Goal: Find specific page/section: Find specific page/section

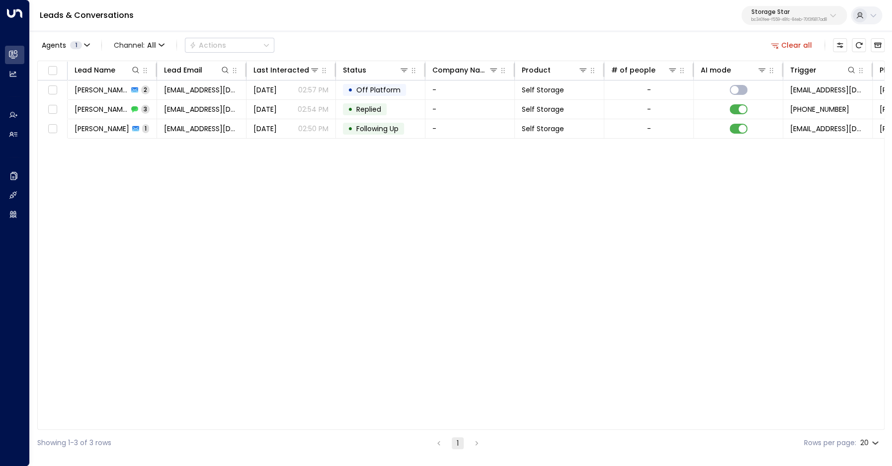
click at [795, 46] on button "Clear all" at bounding box center [792, 45] width 50 height 14
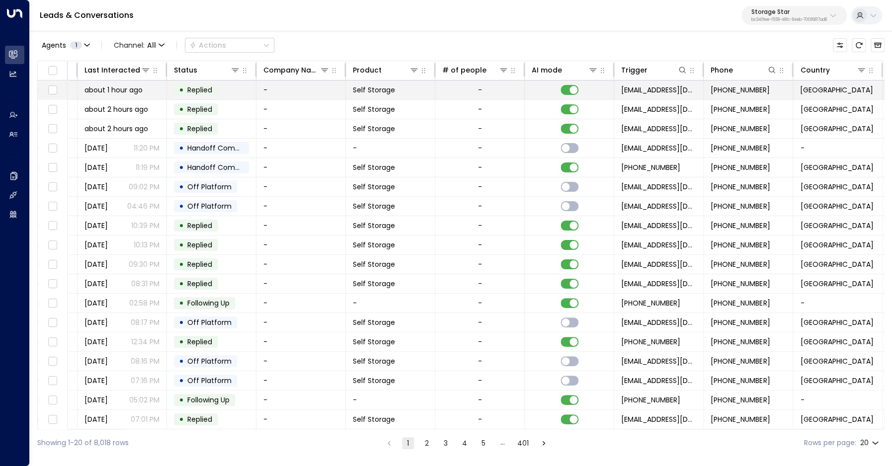
scroll to position [0, 222]
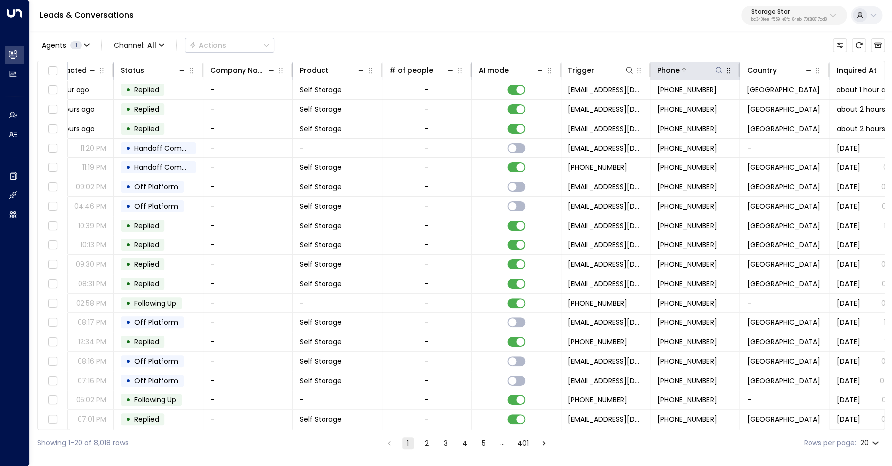
click at [717, 72] on icon at bounding box center [718, 70] width 6 height 6
type input "**********"
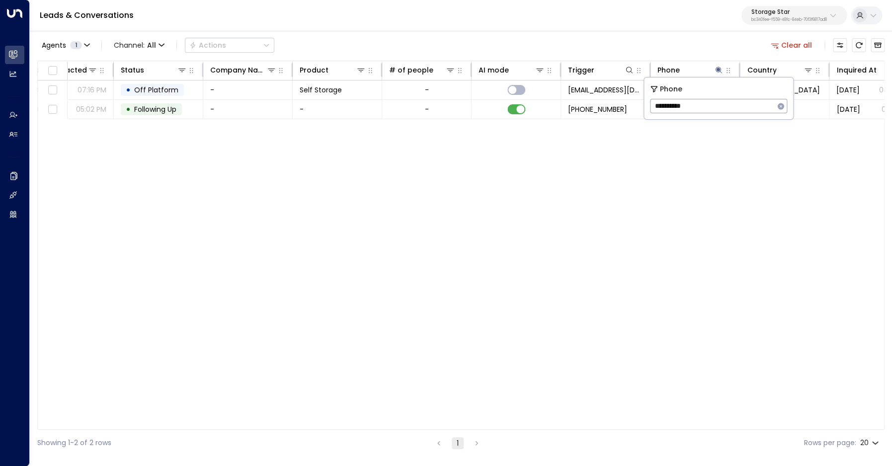
click at [547, 48] on div "Agents 1 Channel: All Actions Clear all" at bounding box center [460, 45] width 847 height 21
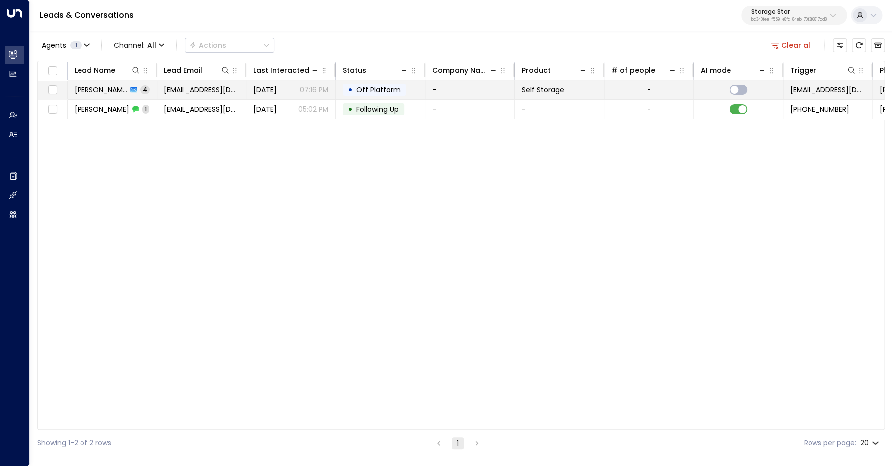
click at [99, 87] on span "[PERSON_NAME]" at bounding box center [101, 90] width 53 height 10
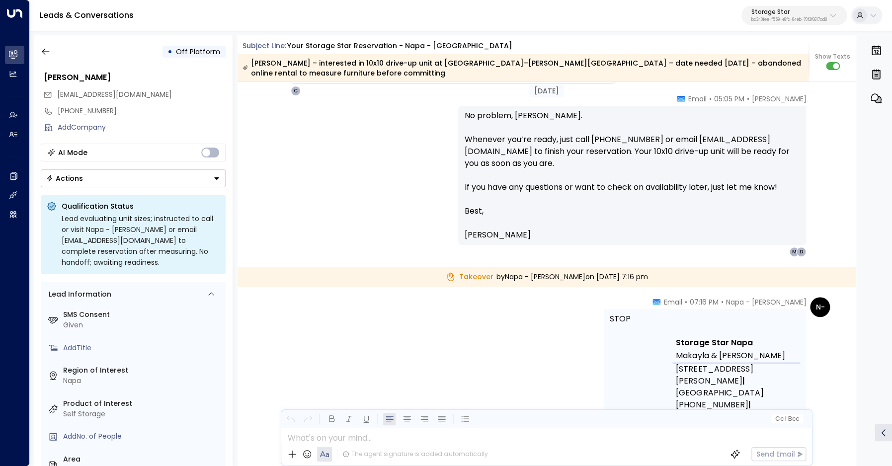
scroll to position [1155, 0]
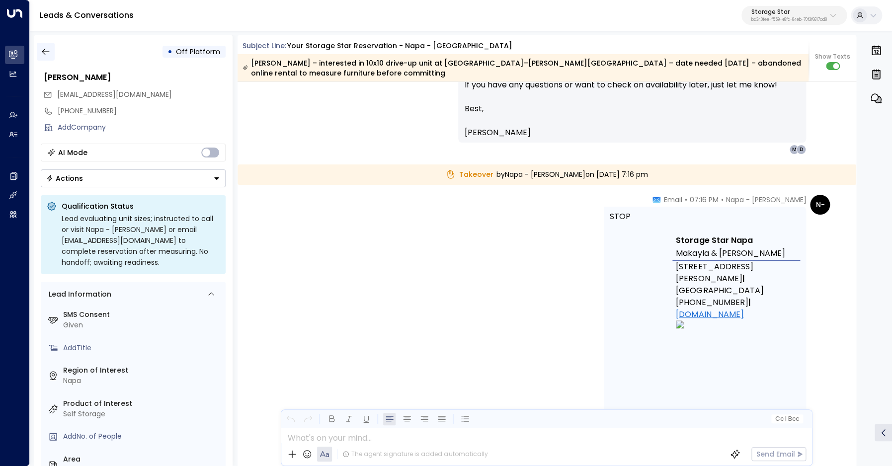
click at [53, 53] on button "button" at bounding box center [46, 52] width 18 height 18
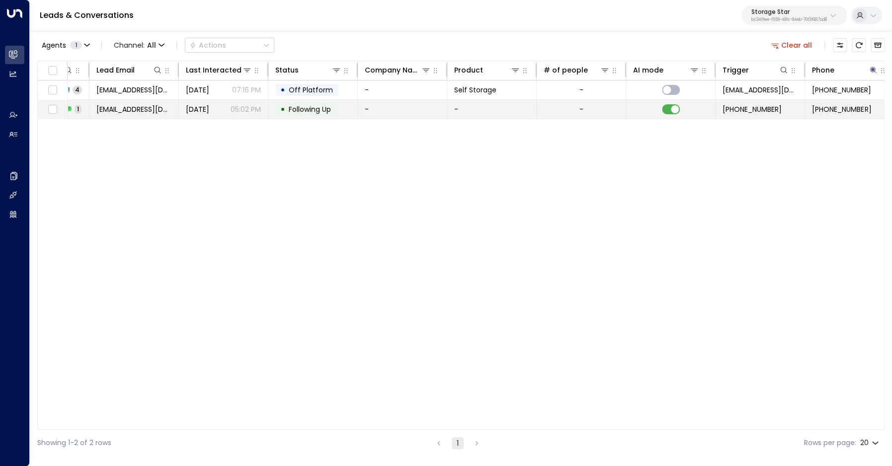
scroll to position [0, 190]
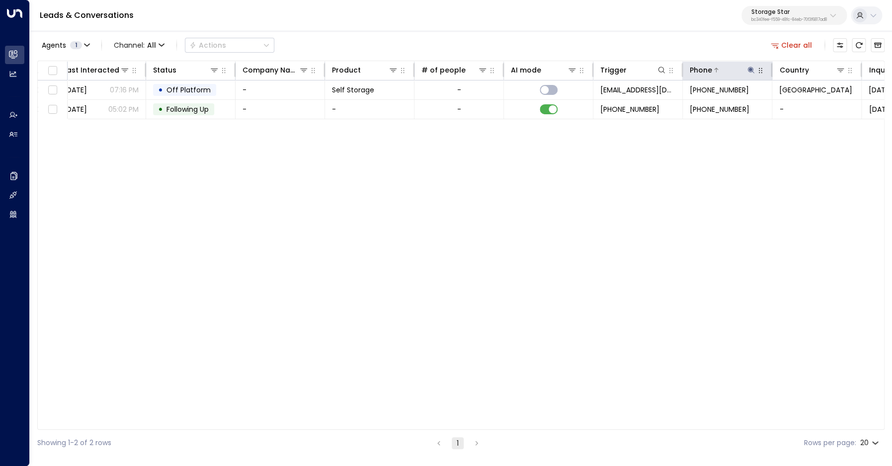
click at [751, 72] on icon at bounding box center [751, 70] width 8 height 8
click at [712, 104] on input "**********" at bounding box center [744, 106] width 124 height 18
click at [711, 103] on input "**********" at bounding box center [744, 106] width 124 height 18
type input "**********"
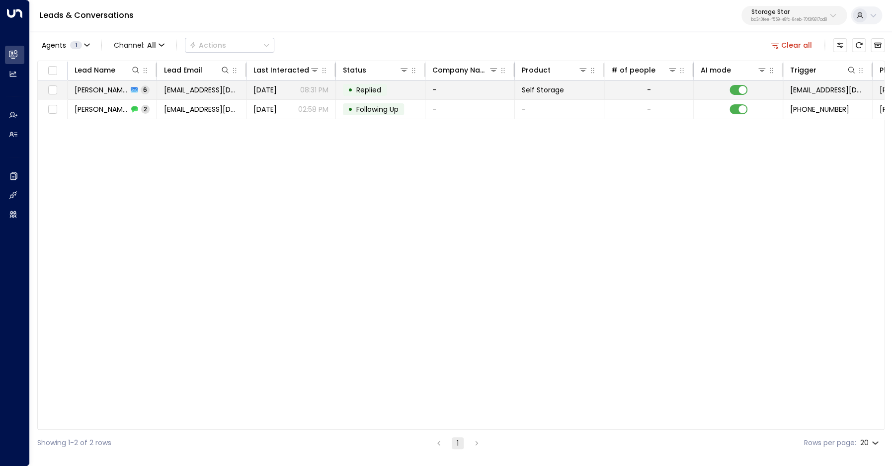
click at [106, 92] on span "[PERSON_NAME]" at bounding box center [101, 90] width 53 height 10
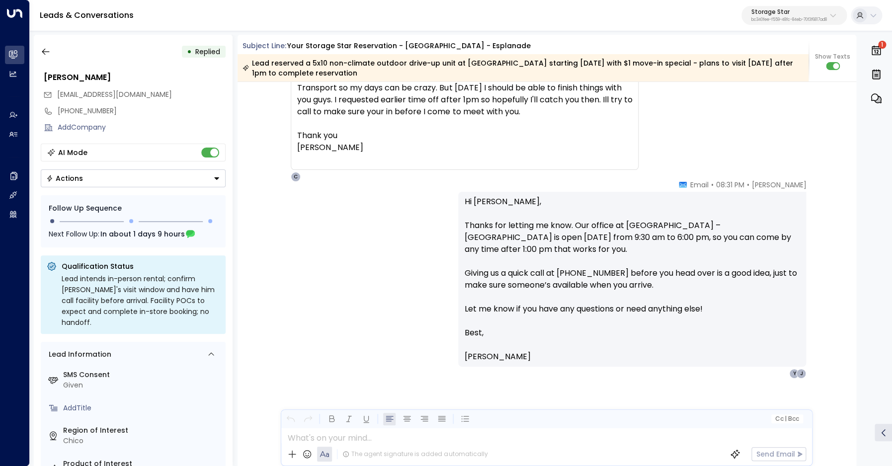
scroll to position [1726, 0]
click at [43, 52] on icon "button" at bounding box center [45, 52] width 7 height 6
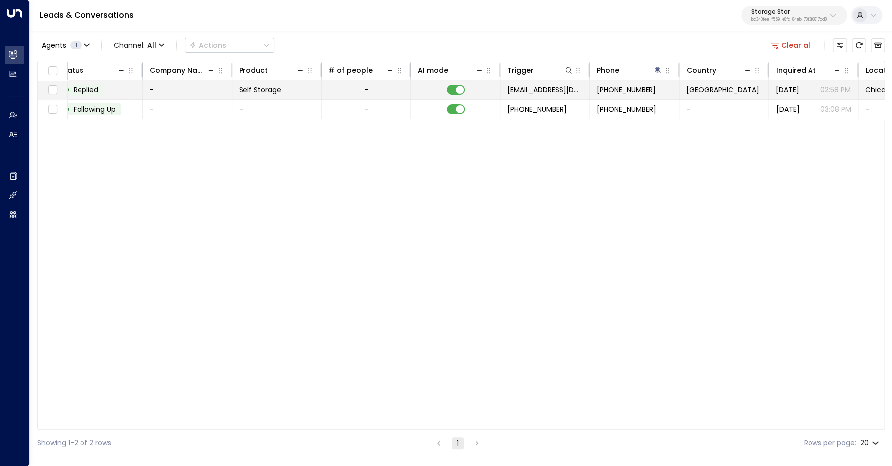
scroll to position [0, 347]
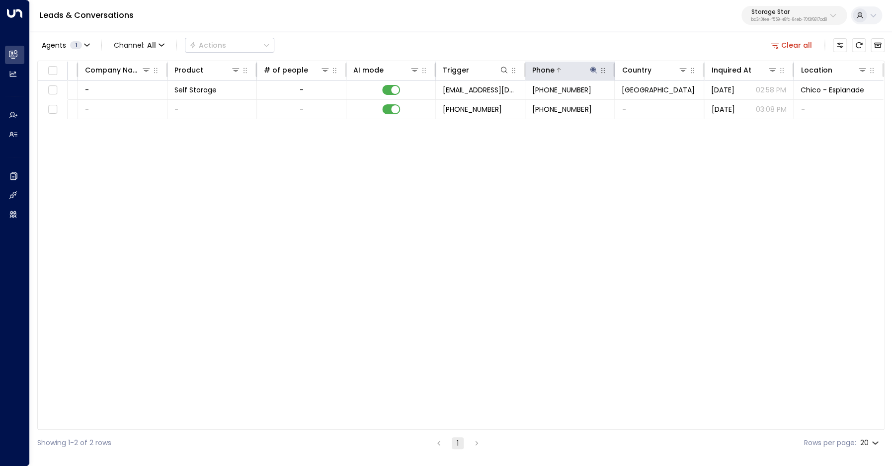
click at [595, 69] on icon at bounding box center [593, 70] width 8 height 8
click at [572, 107] on input "**********" at bounding box center [587, 106] width 124 height 18
type input "**********"
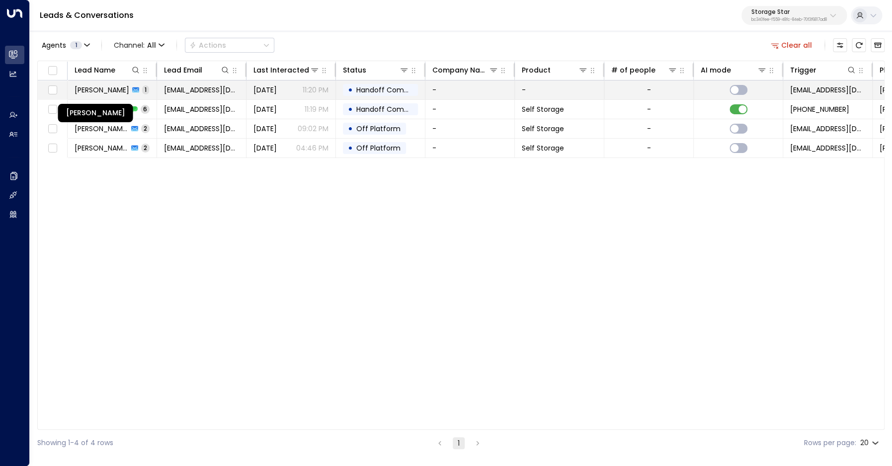
click at [100, 91] on span "[PERSON_NAME]" at bounding box center [102, 90] width 55 height 10
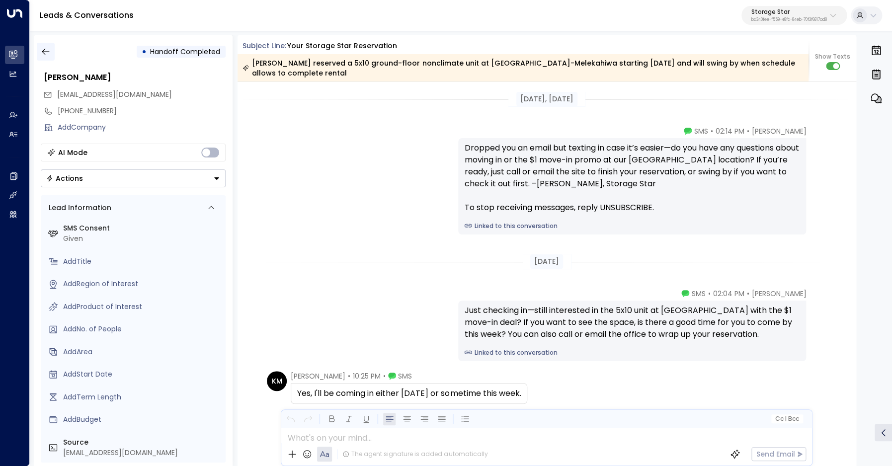
click at [45, 55] on icon "button" at bounding box center [45, 52] width 7 height 6
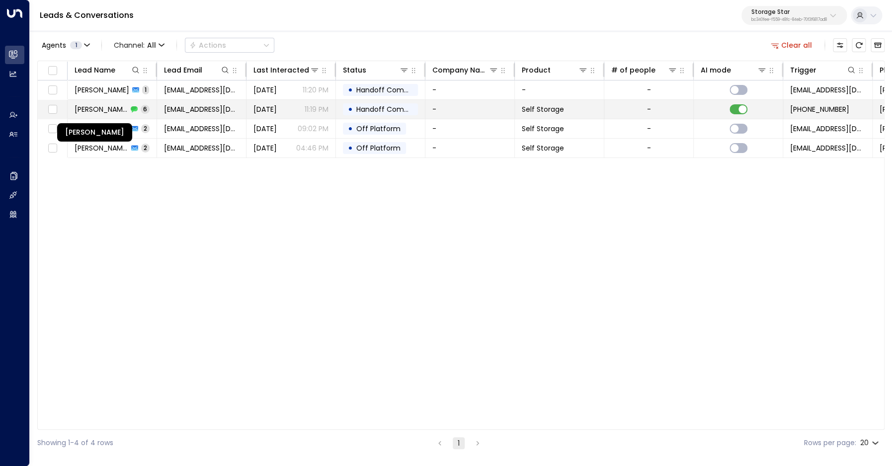
click at [95, 108] on span "[PERSON_NAME]" at bounding box center [101, 109] width 53 height 10
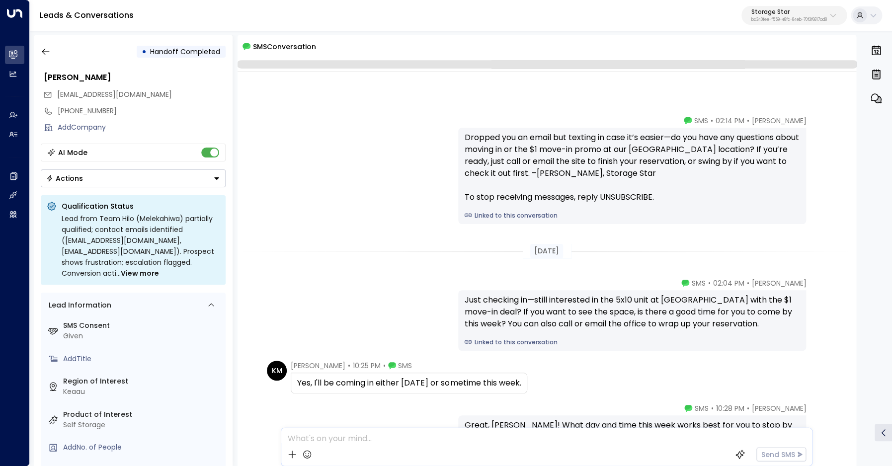
scroll to position [206, 0]
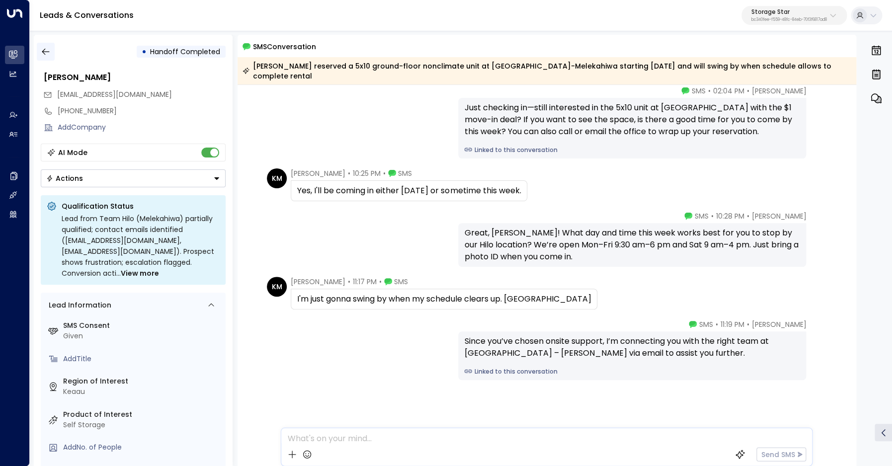
click at [41, 45] on button "button" at bounding box center [46, 52] width 18 height 18
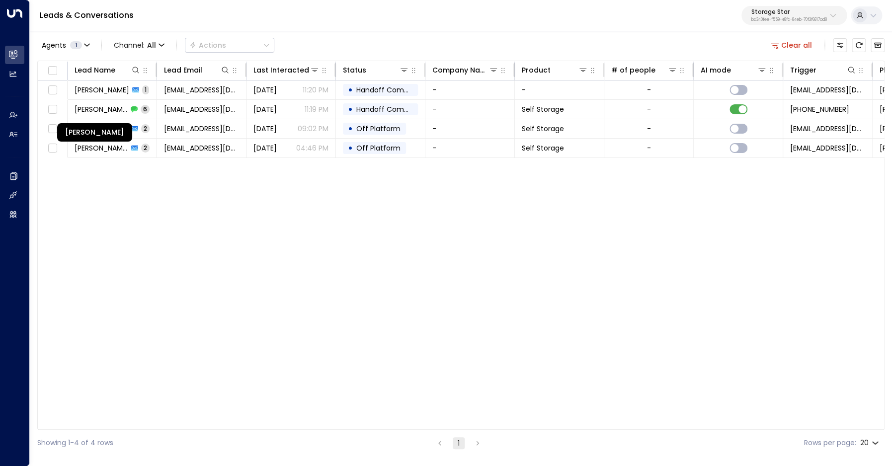
click at [108, 134] on div "[PERSON_NAME]" at bounding box center [94, 132] width 75 height 18
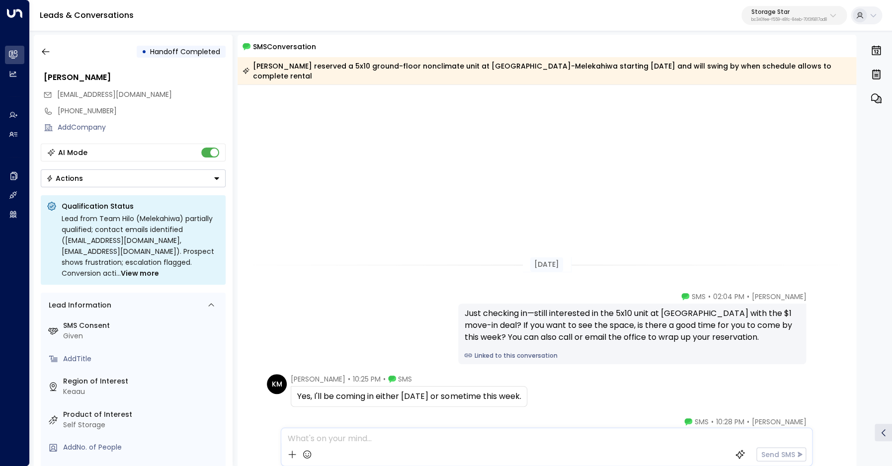
scroll to position [209, 0]
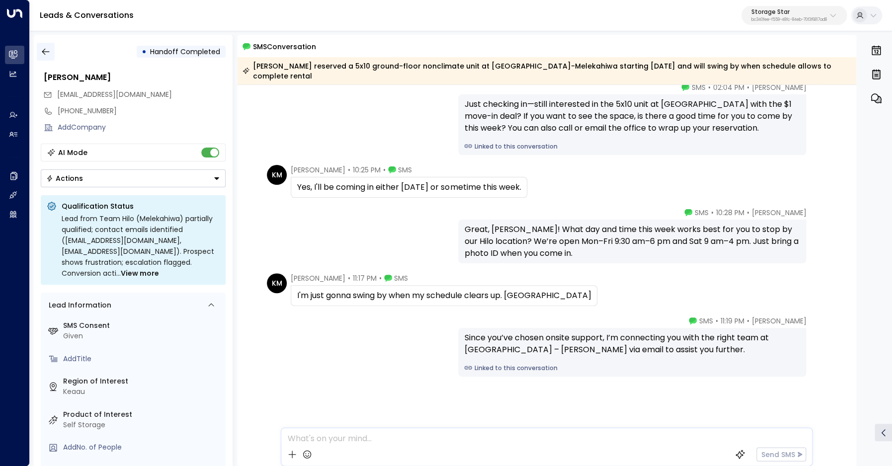
click at [44, 51] on icon "button" at bounding box center [46, 52] width 10 height 10
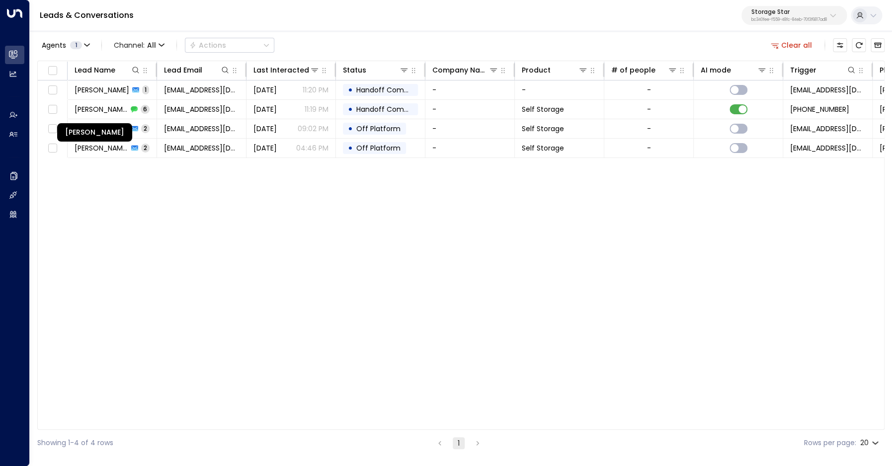
click at [86, 127] on div "[PERSON_NAME]" at bounding box center [94, 132] width 75 height 18
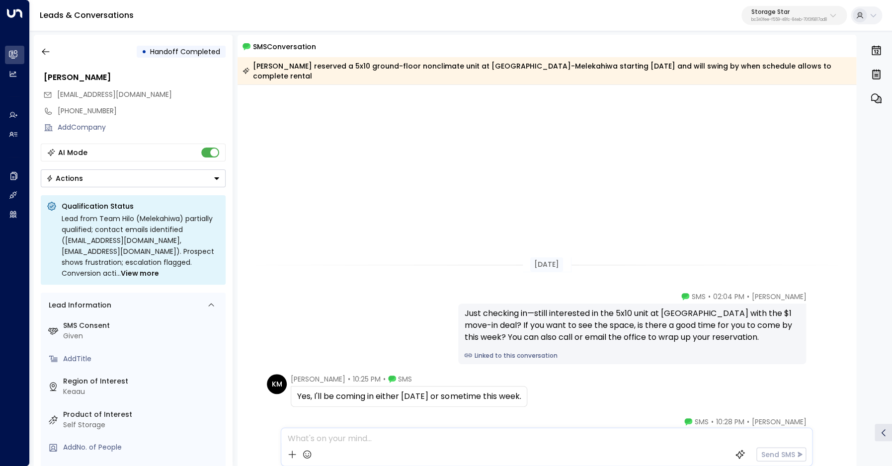
scroll to position [209, 0]
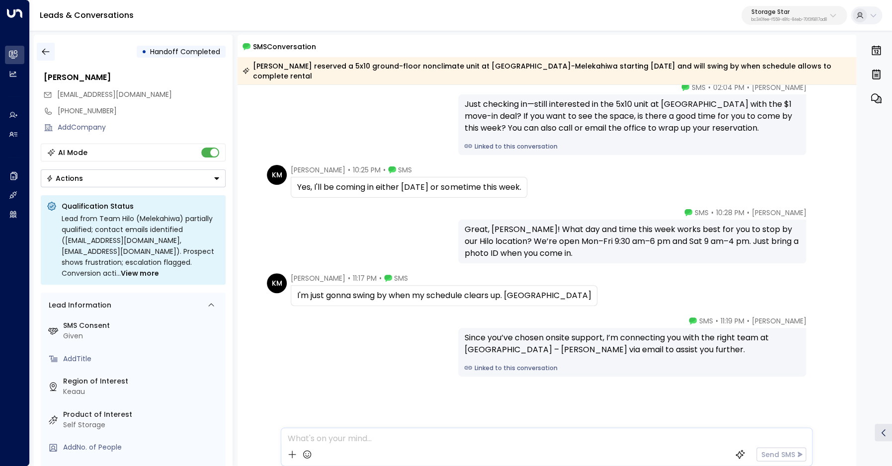
click at [48, 50] on icon "button" at bounding box center [46, 52] width 10 height 10
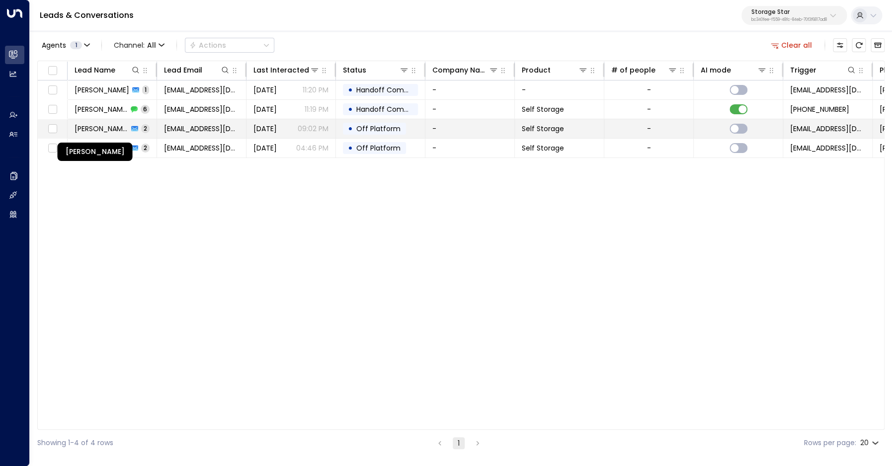
click at [98, 130] on span "[PERSON_NAME]" at bounding box center [102, 129] width 54 height 10
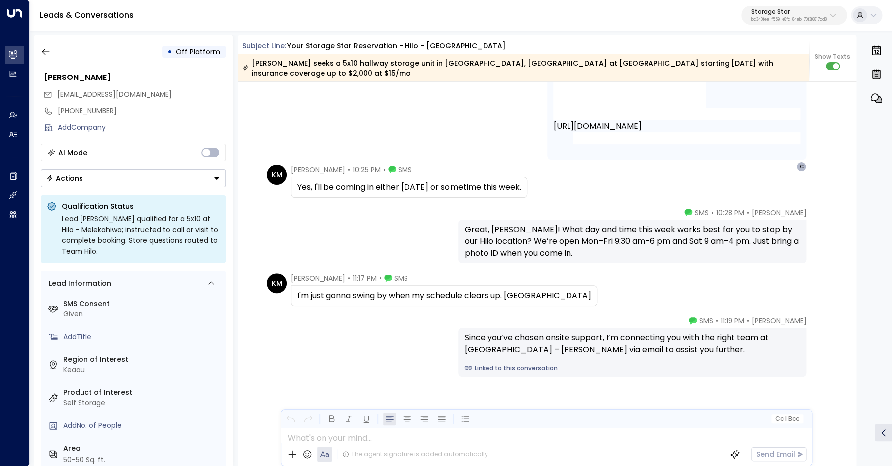
scroll to position [1856, 0]
click at [47, 53] on icon "button" at bounding box center [46, 52] width 10 height 10
